Goal: Task Accomplishment & Management: Manage account settings

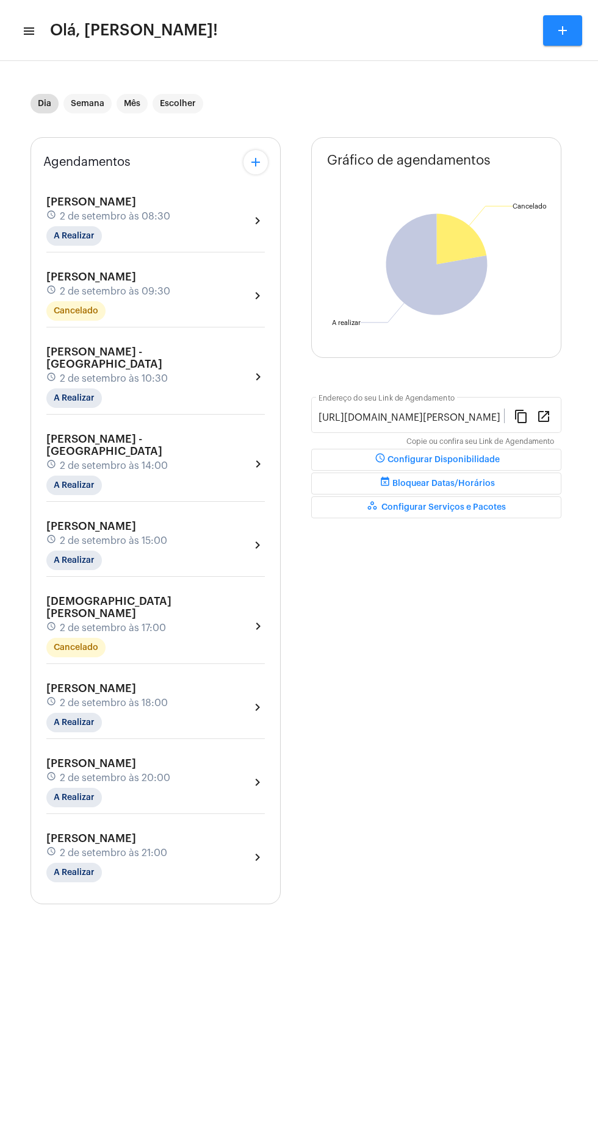
click at [34, 30] on mat-icon "menu" at bounding box center [28, 31] width 12 height 15
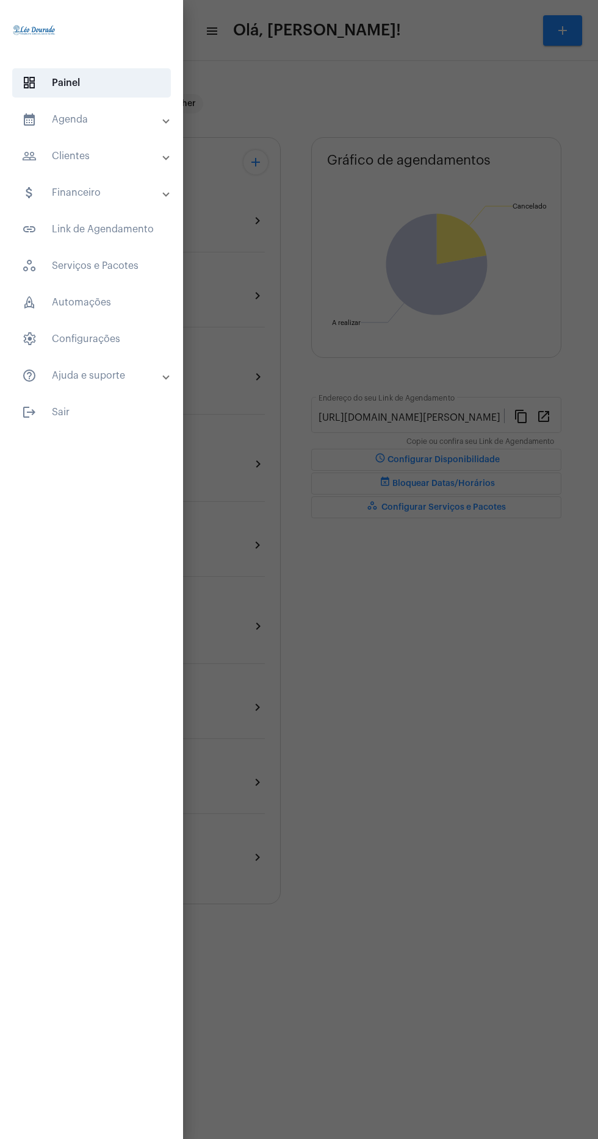
click at [123, 120] on mat-panel-title "calendar_month_outlined Agenda" at bounding box center [93, 119] width 142 height 15
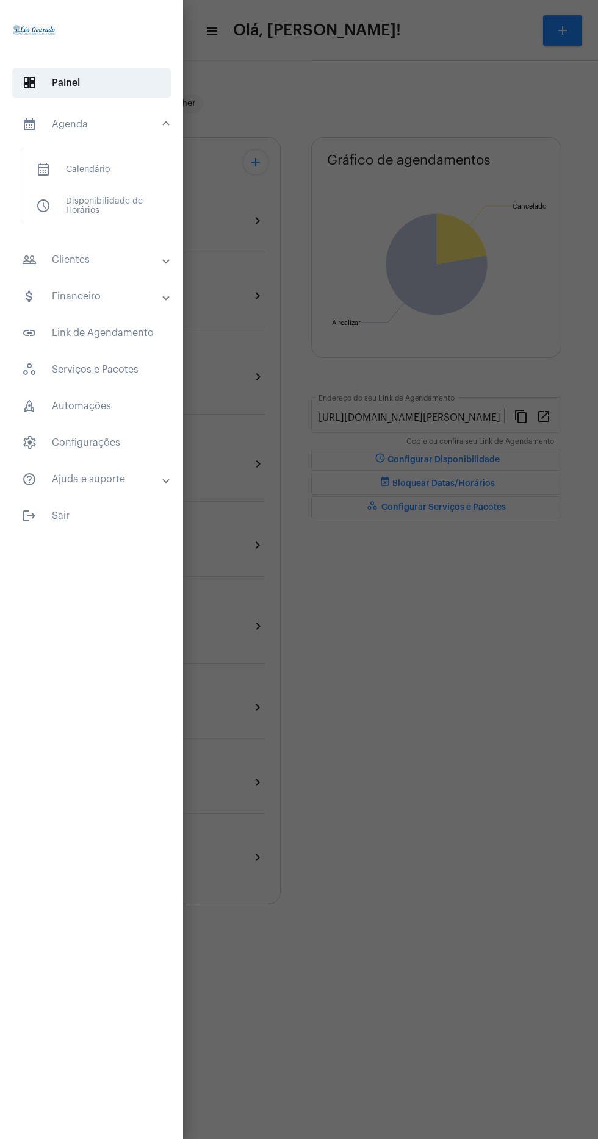
click at [132, 174] on span "calendar_month_outlined Calendário" at bounding box center [90, 169] width 129 height 29
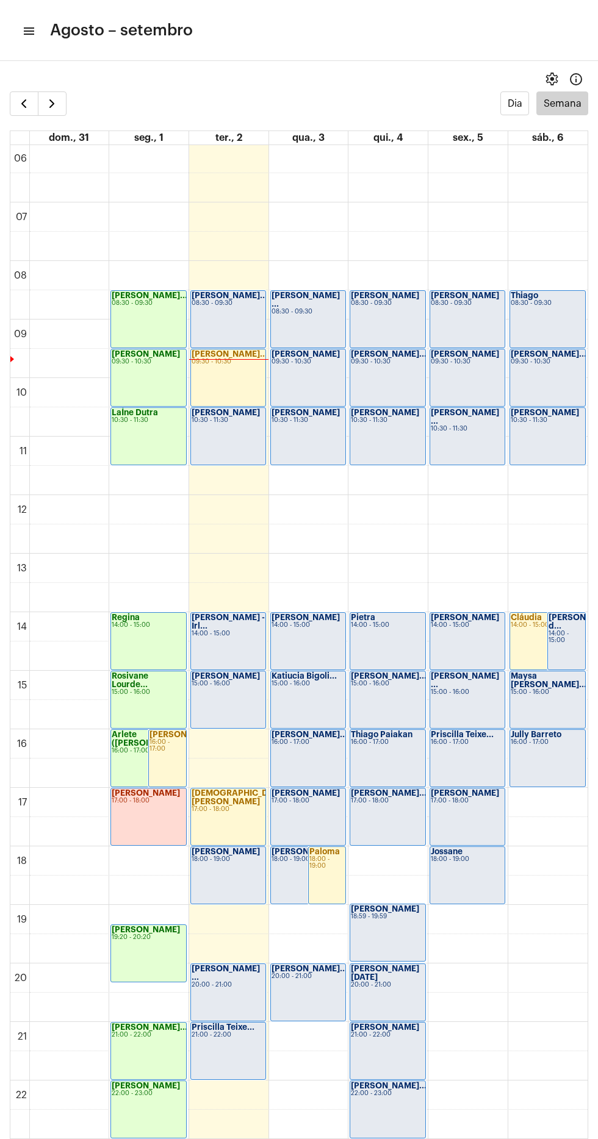
scroll to position [385, 0]
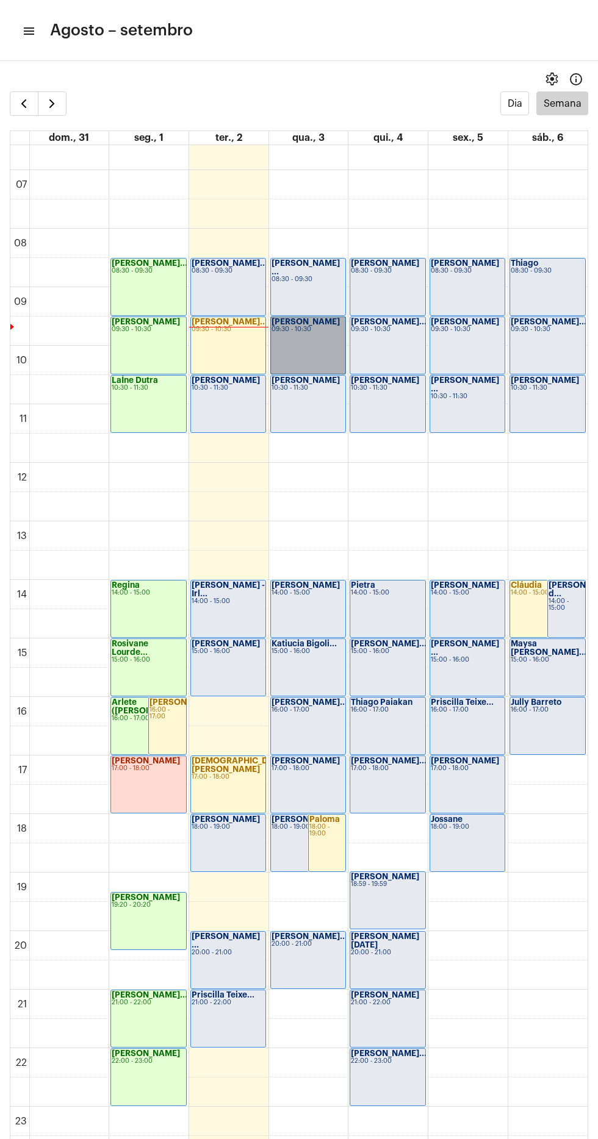
click at [294, 340] on link "[PERSON_NAME] 09:30 - 10:30" at bounding box center [308, 346] width 76 height 58
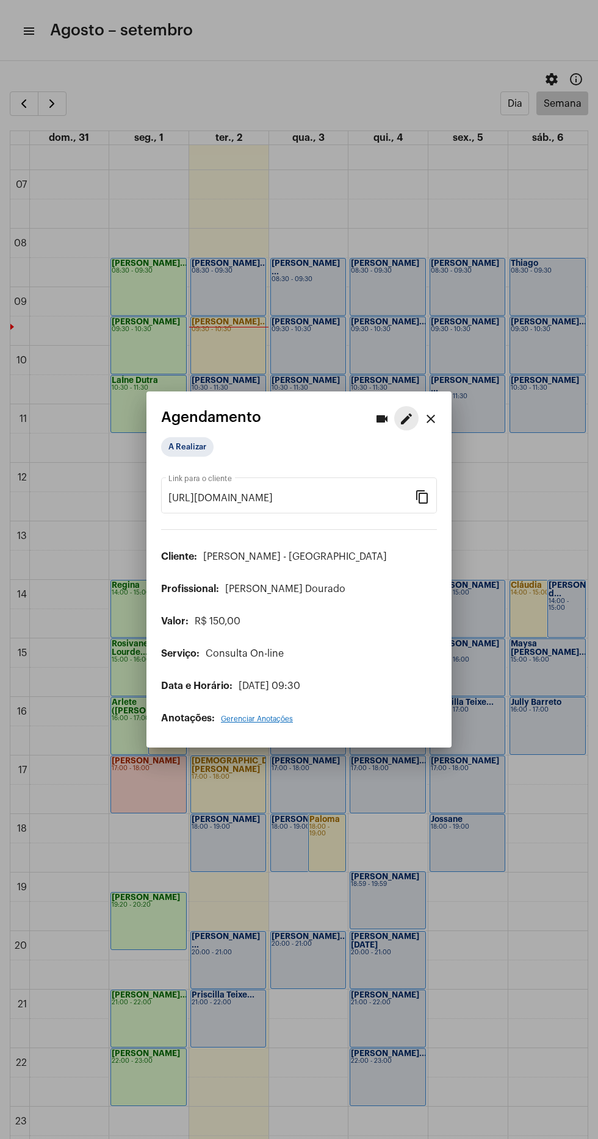
click at [411, 413] on mat-icon "edit" at bounding box center [406, 419] width 15 height 15
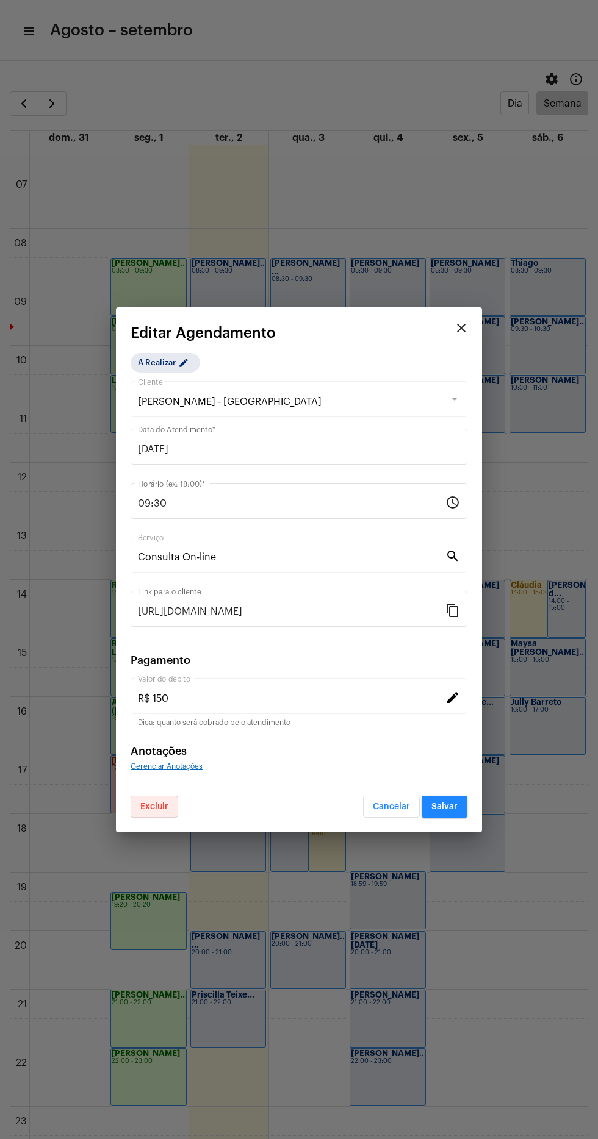
click at [145, 803] on span "Excluir" at bounding box center [154, 807] width 28 height 9
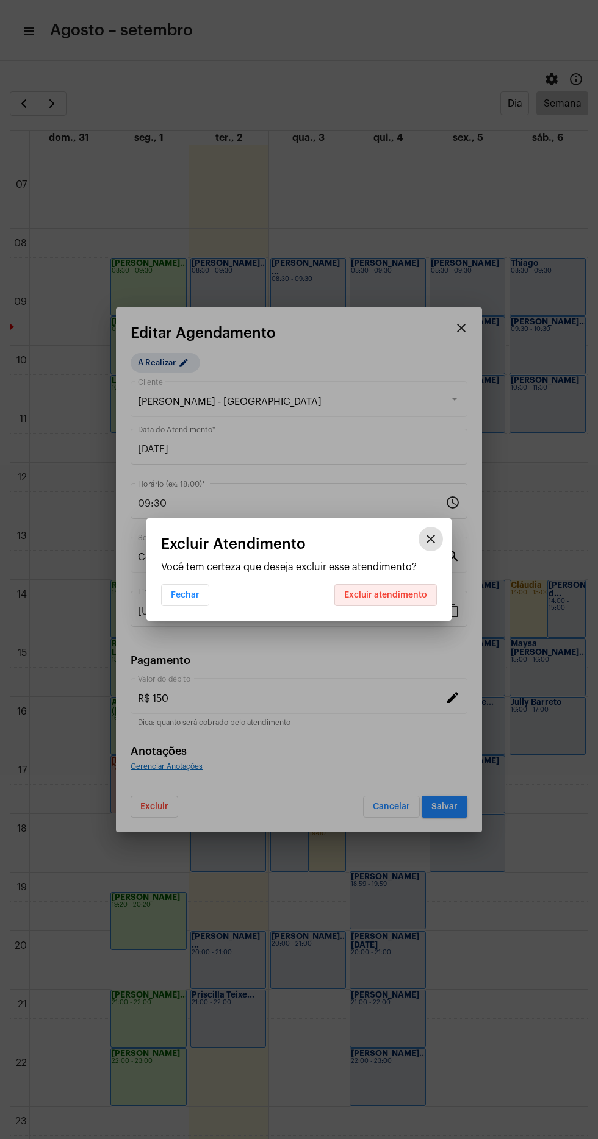
click at [403, 595] on span "Excluir atendimento" at bounding box center [385, 595] width 83 height 9
